Goal: Task Accomplishment & Management: Manage account settings

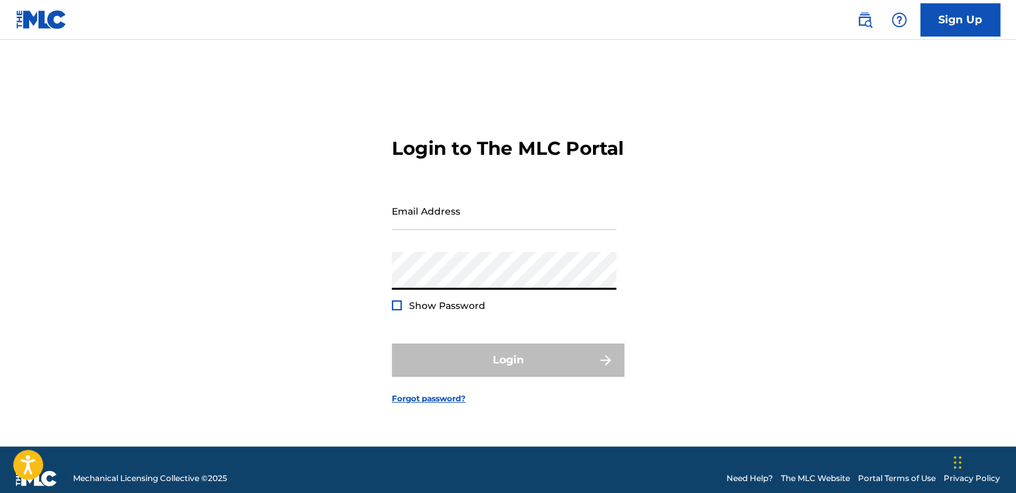
type input "[EMAIL_ADDRESS][DOMAIN_NAME]"
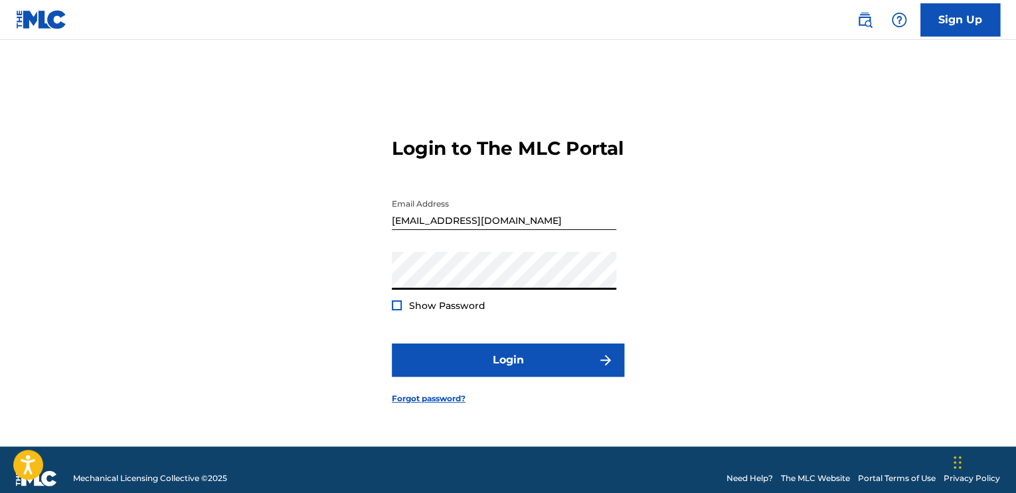
click at [392, 343] on button "Login" at bounding box center [508, 359] width 232 height 33
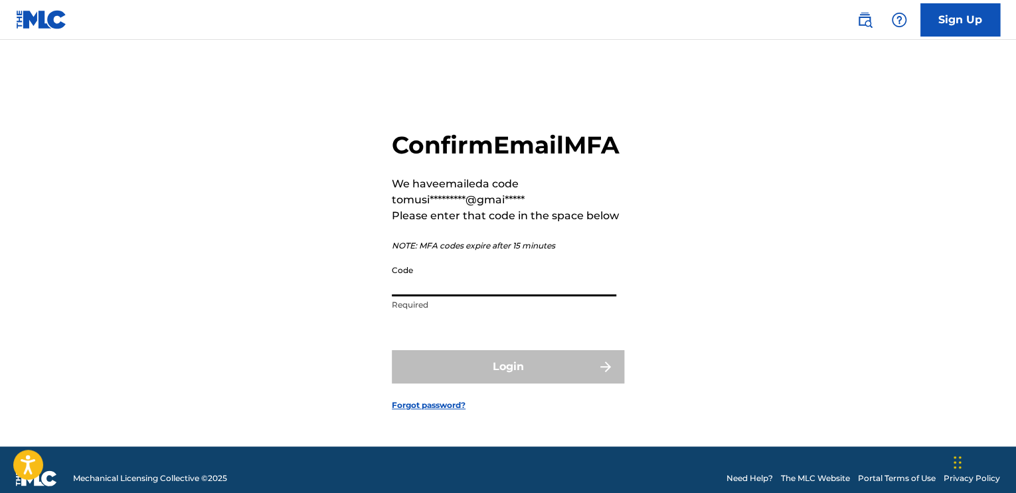
click at [527, 289] on input "Code" at bounding box center [504, 277] width 224 height 38
click at [497, 296] on input "Code" at bounding box center [504, 277] width 224 height 38
paste input "312857"
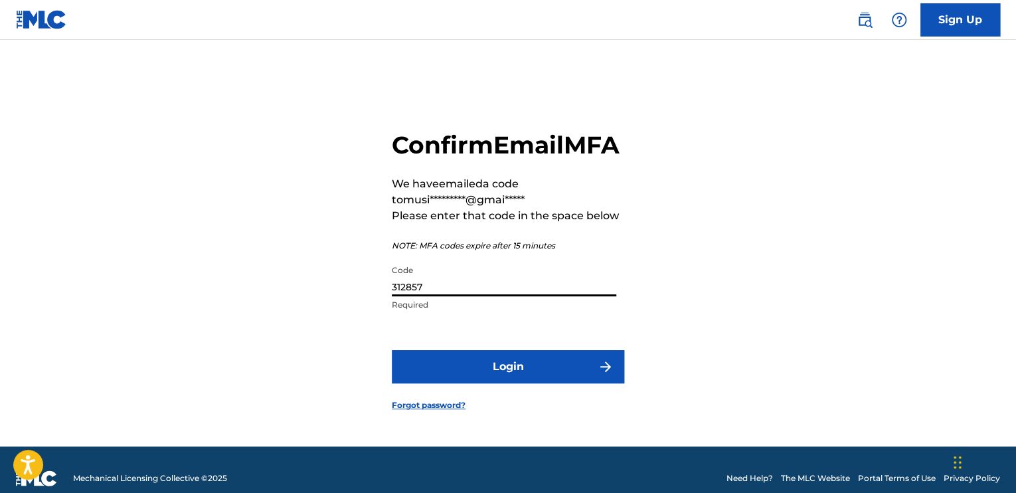
type input "312857"
click at [392, 350] on button "Login" at bounding box center [508, 366] width 232 height 33
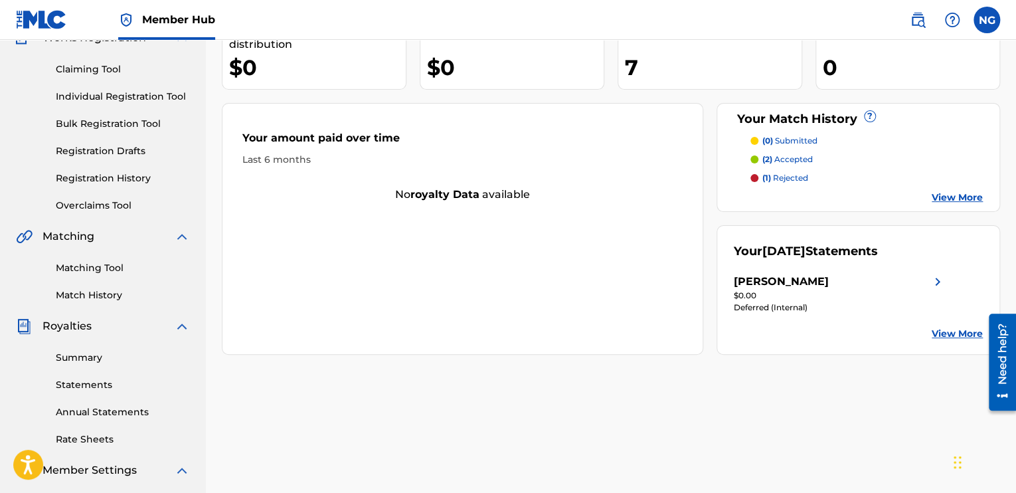
scroll to position [124, 0]
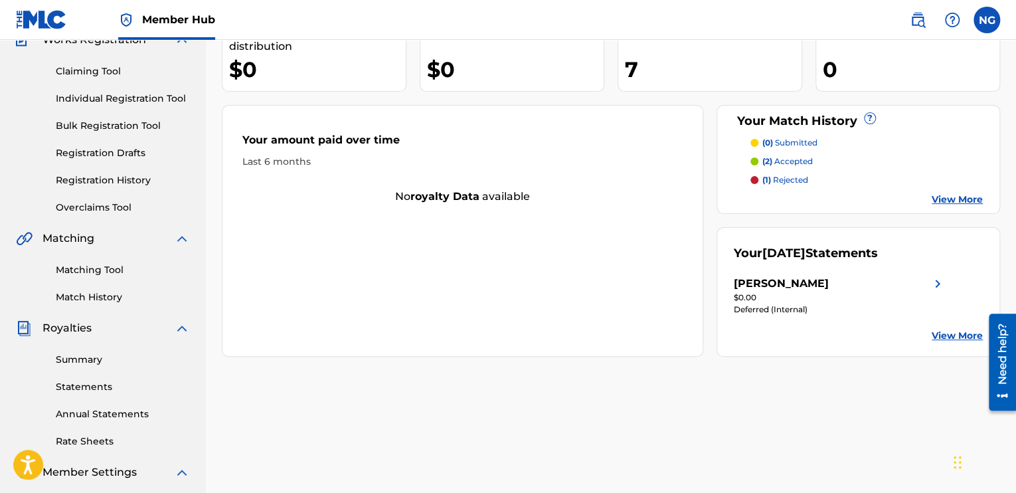
click at [940, 337] on link "View More" at bounding box center [957, 336] width 51 height 14
